Goal: Task Accomplishment & Management: Use online tool/utility

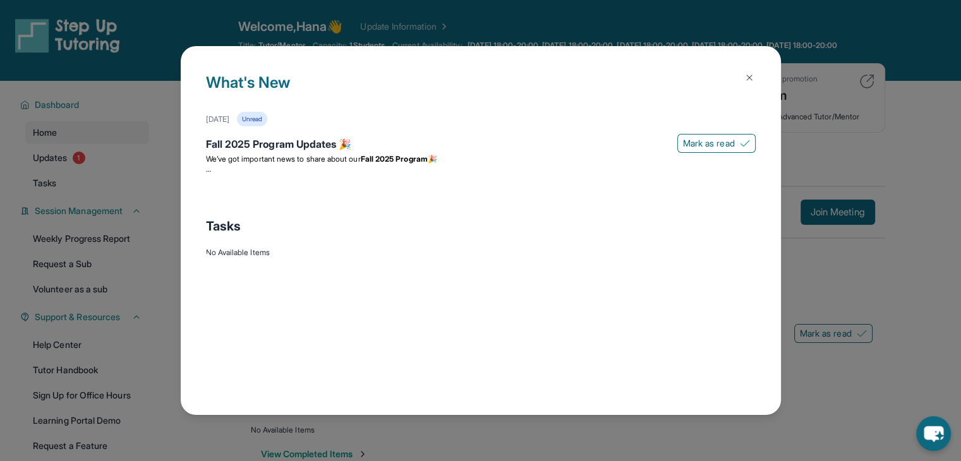
click at [748, 74] on img at bounding box center [749, 78] width 10 height 10
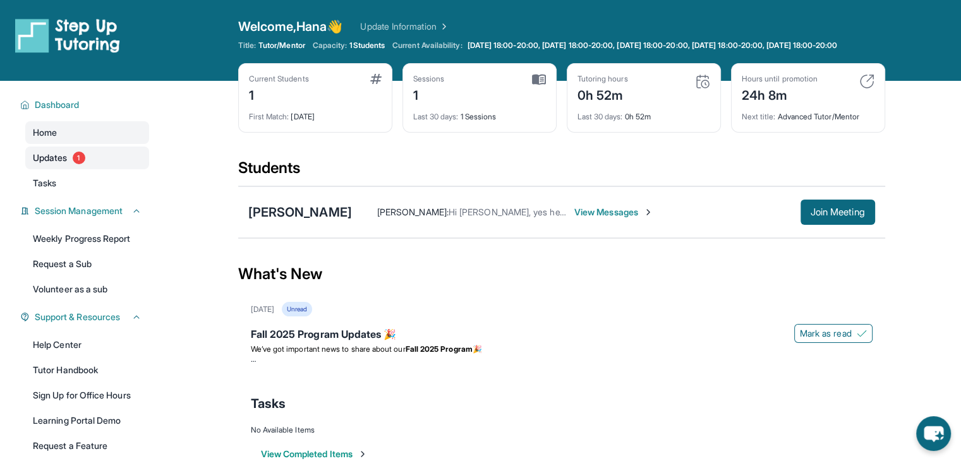
click at [45, 156] on link "Updates 1" at bounding box center [87, 158] width 124 height 23
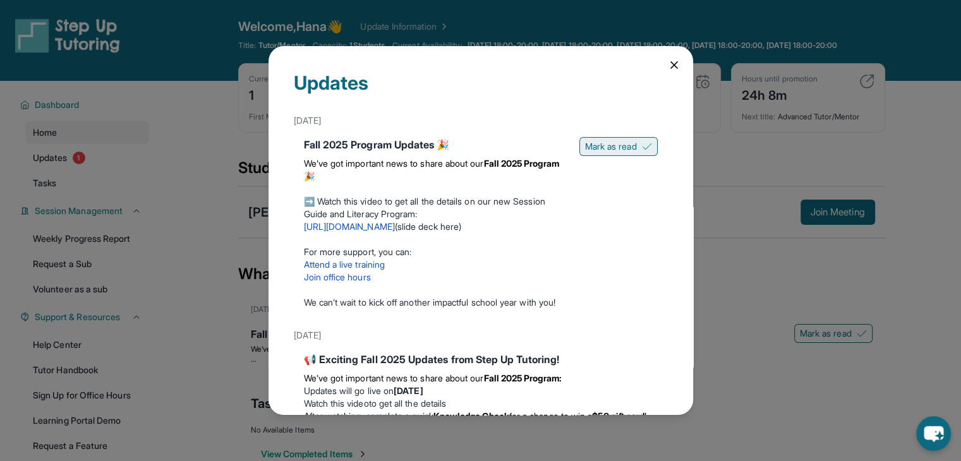
click at [590, 138] on button "Mark as read" at bounding box center [618, 146] width 78 height 19
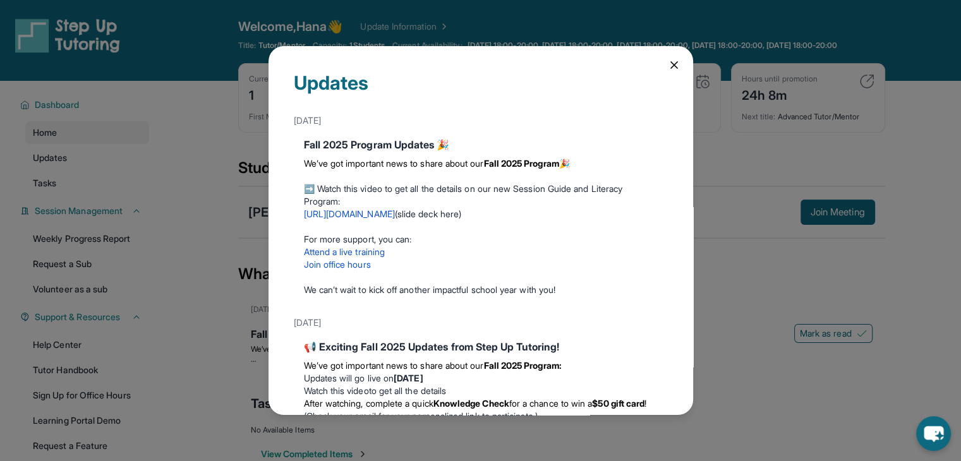
click at [671, 62] on icon at bounding box center [674, 65] width 6 height 6
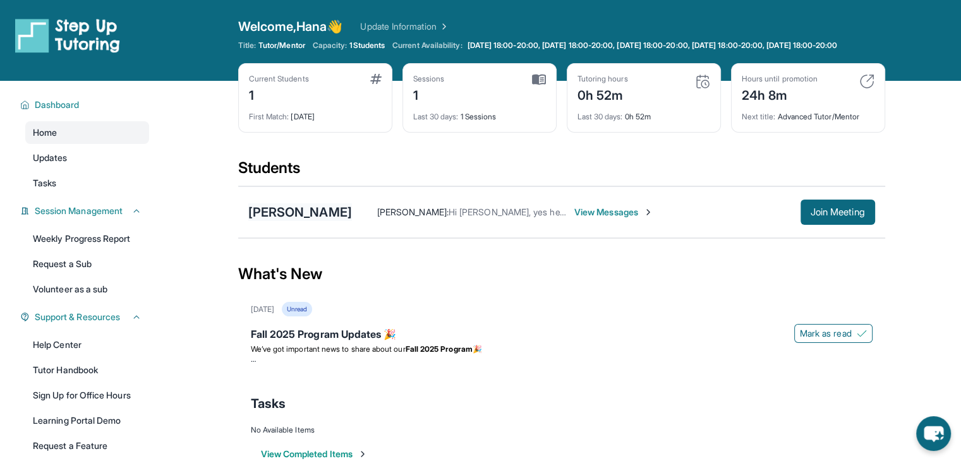
click at [281, 221] on div "[PERSON_NAME]" at bounding box center [300, 212] width 104 height 18
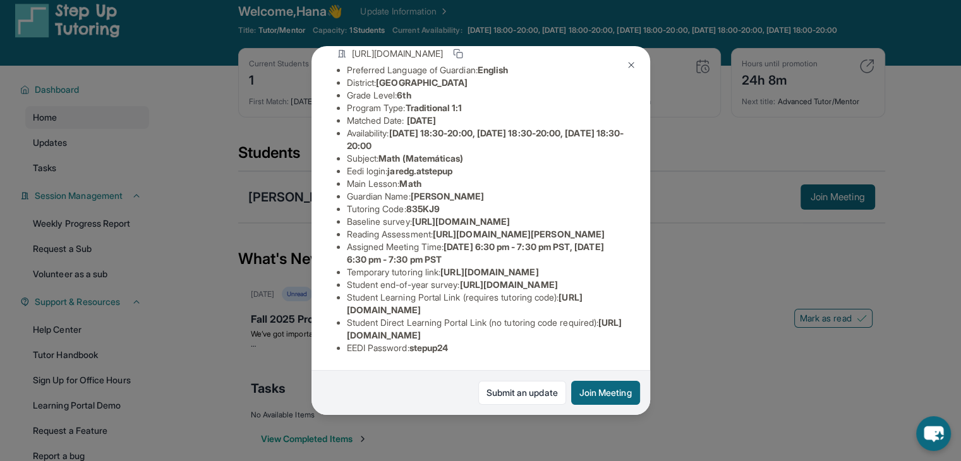
scroll to position [155, 0]
click at [431, 166] on span "jaredg.atstepup" at bounding box center [419, 171] width 65 height 11
drag, startPoint x: 393, startPoint y: 124, endPoint x: 465, endPoint y: 124, distance: 72.0
click at [465, 165] on li "Eedi login : [PERSON_NAME].atstepup" at bounding box center [486, 171] width 278 height 13
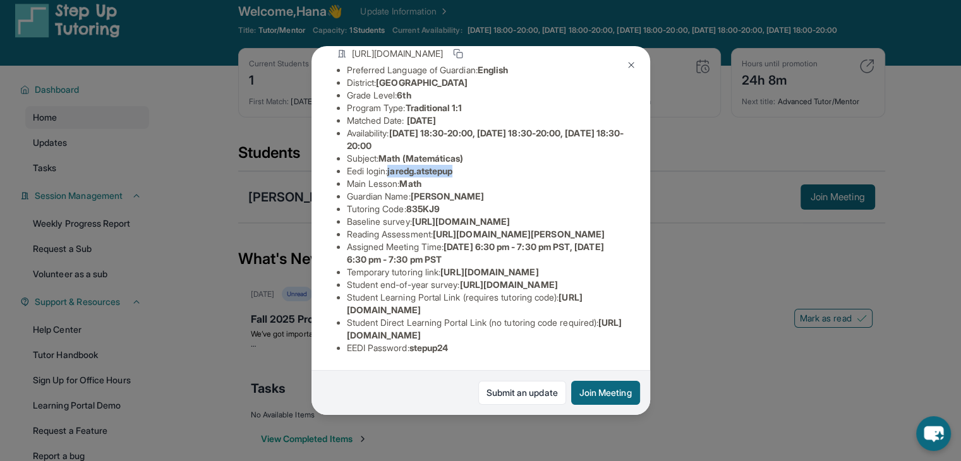
copy span "jaredg.atstepup"
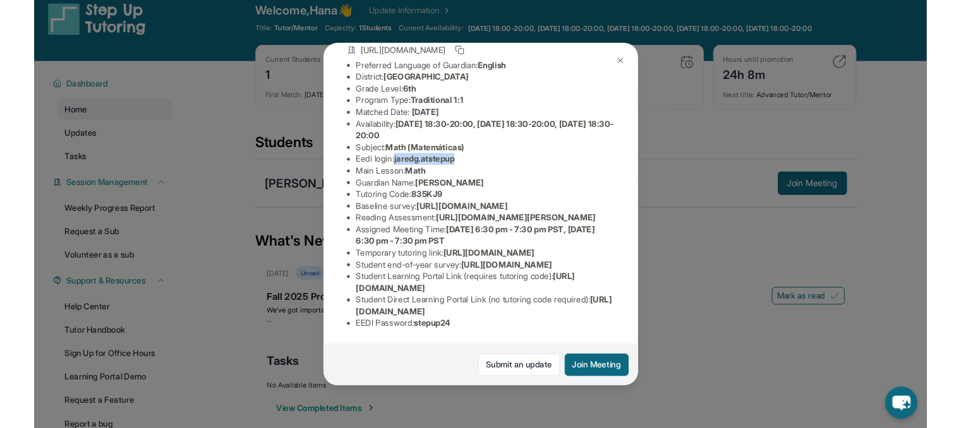
scroll to position [95, 0]
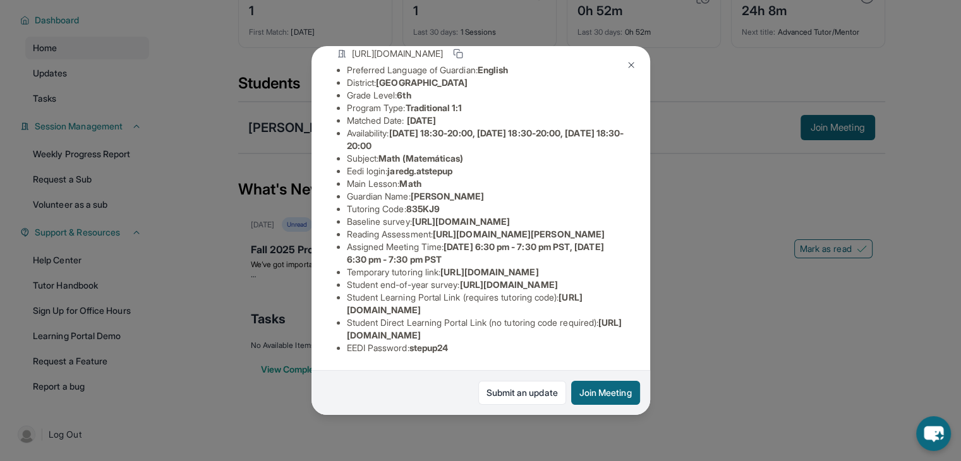
drag, startPoint x: 414, startPoint y: 335, endPoint x: 417, endPoint y: 344, distance: 10.0
click at [415, 342] on li "EEDI Password : stepup24" at bounding box center [486, 348] width 278 height 13
drag, startPoint x: 414, startPoint y: 340, endPoint x: 454, endPoint y: 339, distance: 39.8
click at [454, 342] on li "EEDI Password : stepup24" at bounding box center [486, 348] width 278 height 13
copy span "stepup24"
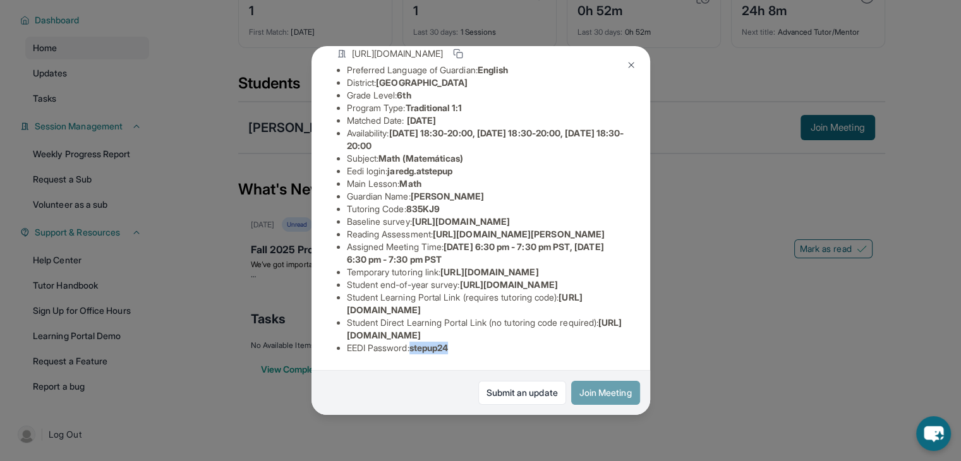
click at [605, 387] on button "Join Meeting" at bounding box center [605, 393] width 69 height 24
